Goal: Task Accomplishment & Management: Use online tool/utility

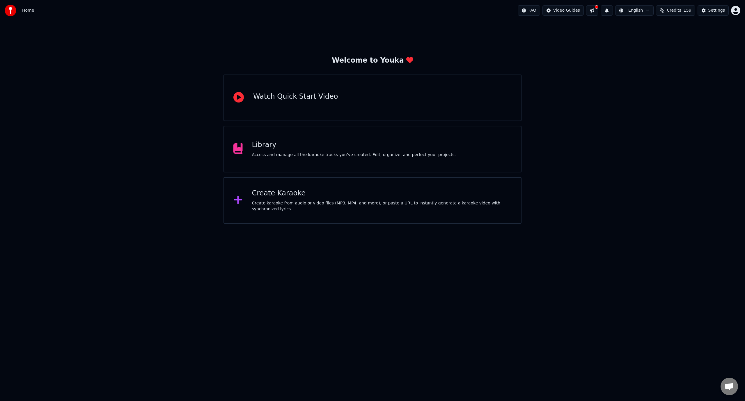
click at [266, 208] on div "Create karaoke from audio or video files (MP3, MP4, and more), or paste a URL t…" at bounding box center [382, 206] width 260 height 12
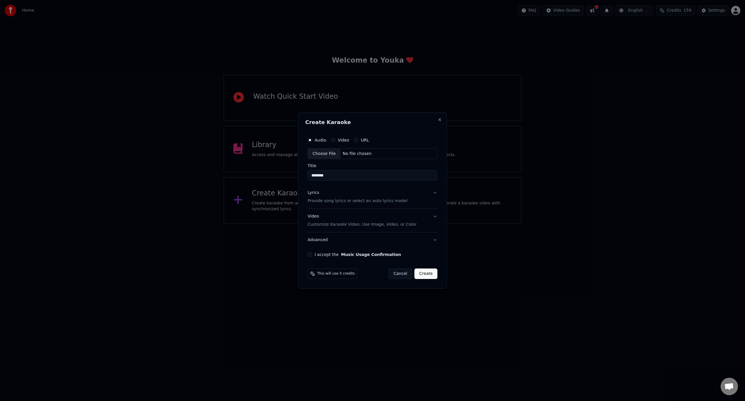
click at [364, 154] on div "No file chosen" at bounding box center [357, 154] width 33 height 6
type input "**********"
click at [343, 227] on p "Customize Karaoke Video: Use Image, Video, or Color" at bounding box center [361, 225] width 109 height 6
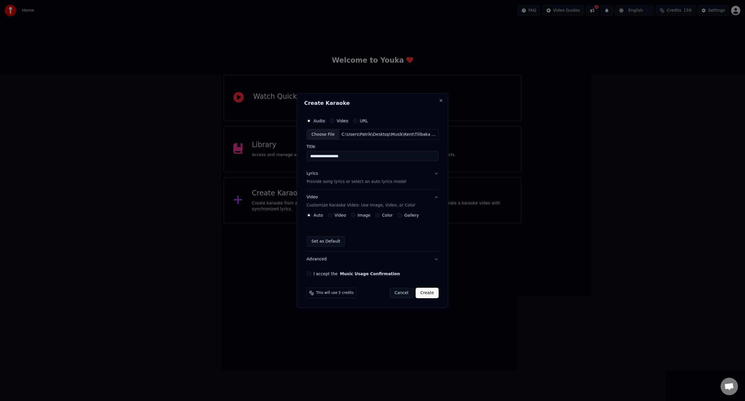
click at [383, 215] on label "Color" at bounding box center [387, 215] width 11 height 4
click at [380, 215] on button "Color" at bounding box center [377, 215] width 5 height 5
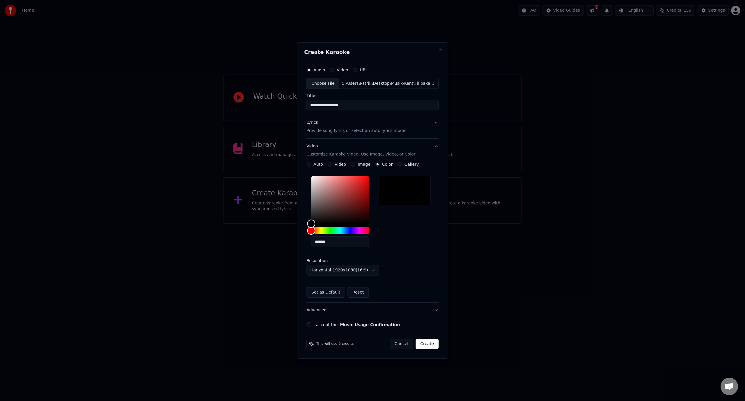
click at [310, 324] on button "I accept the Music Usage Confirmation" at bounding box center [309, 324] width 5 height 5
click at [329, 122] on div "Lyrics Provide song lyrics or select an auto lyrics model" at bounding box center [357, 127] width 100 height 14
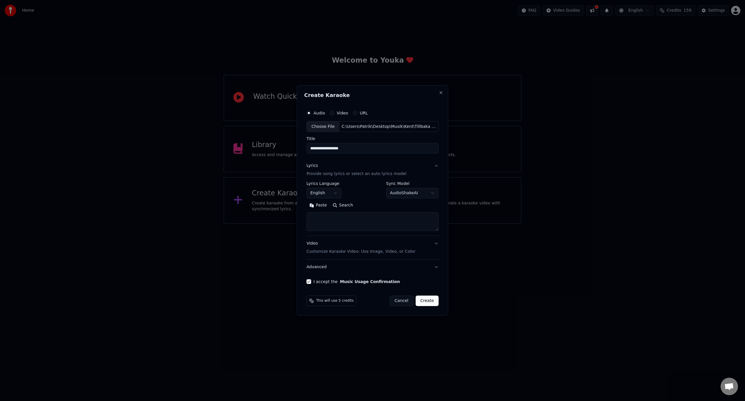
click at [336, 226] on textarea at bounding box center [373, 222] width 132 height 19
paste textarea "**********"
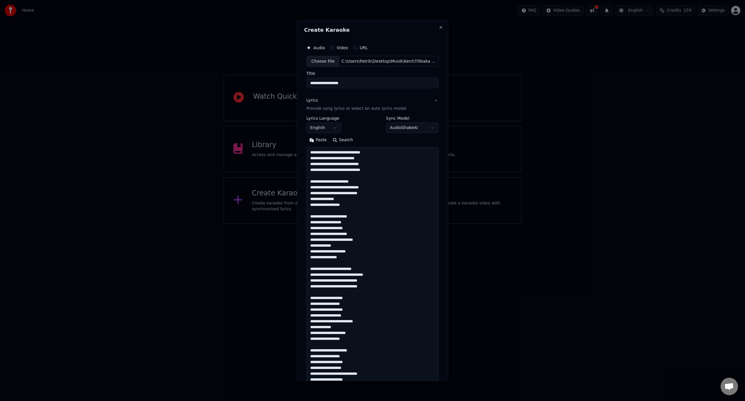
scroll to position [229, 0]
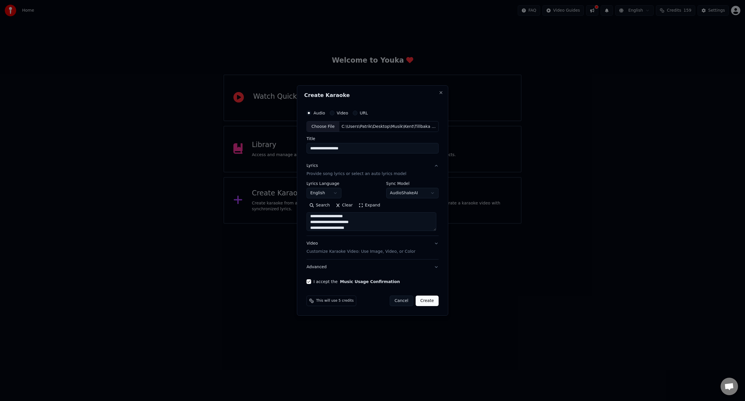
type textarea "**********"
click at [428, 302] on button "Create" at bounding box center [427, 300] width 23 height 10
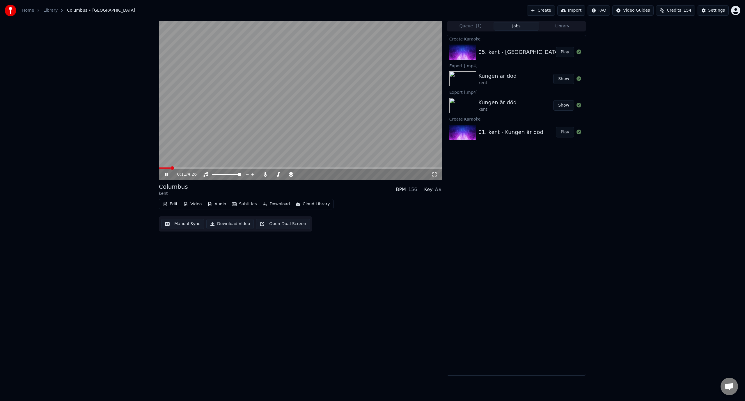
click at [170, 167] on span at bounding box center [300, 167] width 283 height 1
click at [186, 167] on video at bounding box center [300, 100] width 283 height 159
click at [186, 168] on span at bounding box center [300, 167] width 283 height 1
click at [188, 132] on video at bounding box center [300, 100] width 283 height 159
click at [181, 167] on span at bounding box center [170, 167] width 22 height 1
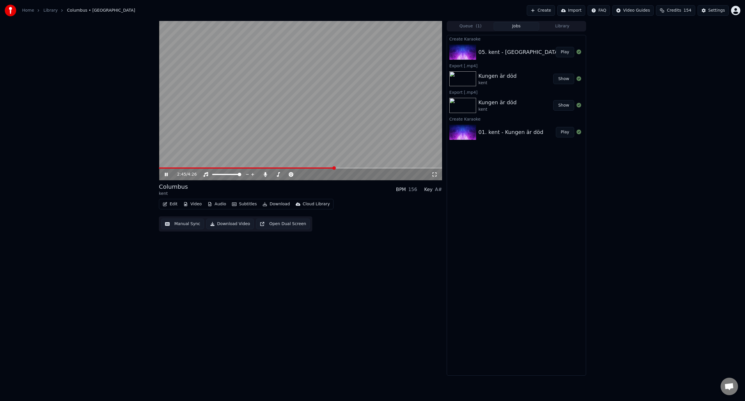
click at [346, 169] on span at bounding box center [300, 167] width 283 height 1
click at [358, 168] on span at bounding box center [300, 167] width 283 height 1
click at [365, 167] on span at bounding box center [300, 167] width 283 height 1
click at [358, 168] on span at bounding box center [263, 167] width 208 height 1
click at [297, 92] on video at bounding box center [300, 100] width 283 height 159
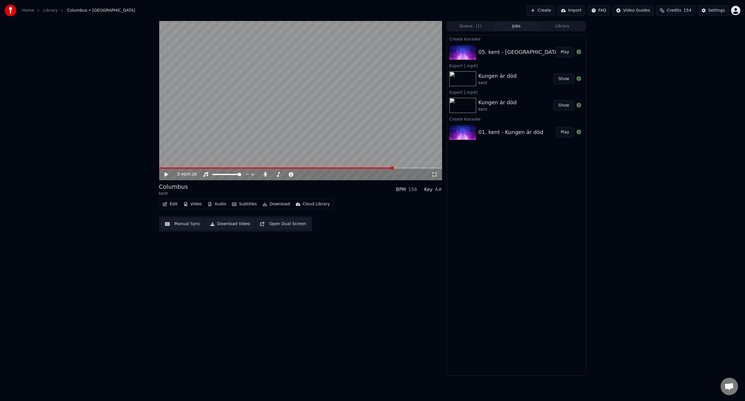
click at [276, 201] on button "Download" at bounding box center [276, 204] width 32 height 8
click at [294, 216] on div "Video [.mp4]" at bounding box center [294, 217] width 52 height 6
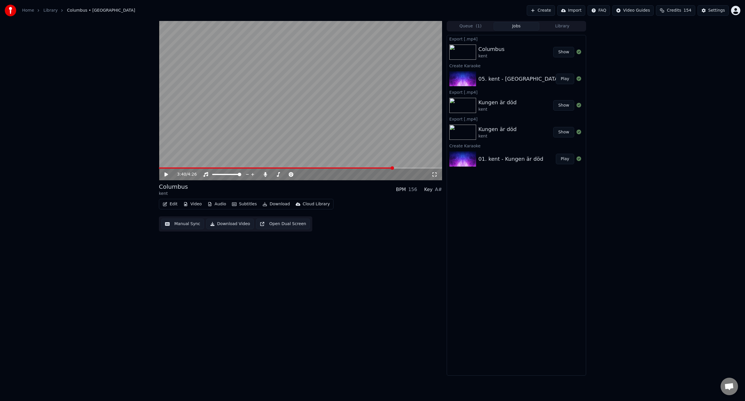
click at [563, 52] on button "Show" at bounding box center [563, 52] width 21 height 10
